Goal: Transaction & Acquisition: Subscribe to service/newsletter

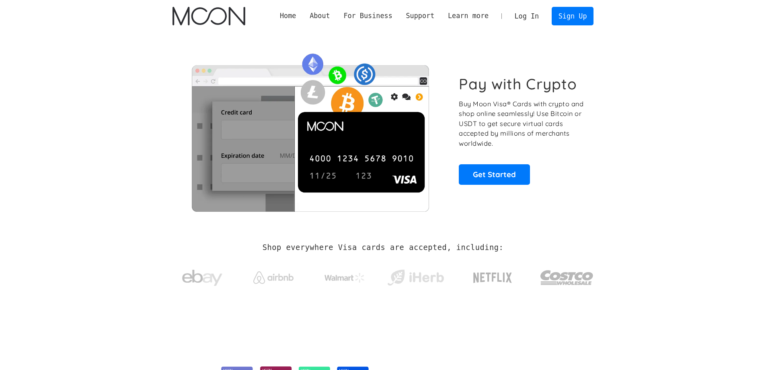
click at [685, 119] on section "Pay with Crypto Buy Moon Visa® Cards with crypto and shop online seamlessly! Us…" at bounding box center [383, 129] width 766 height 195
click at [506, 165] on link "Get Started" at bounding box center [494, 174] width 71 height 20
click at [571, 18] on link "Sign Up" at bounding box center [573, 16] width 42 height 18
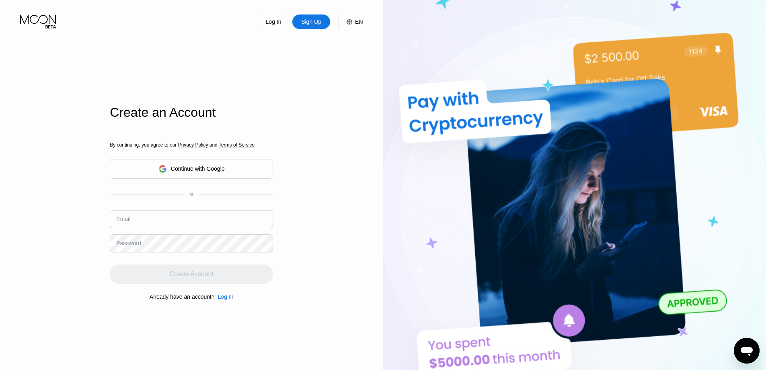
click at [180, 167] on div "Continue with Google" at bounding box center [198, 168] width 54 height 6
